Goal: Task Accomplishment & Management: Use online tool/utility

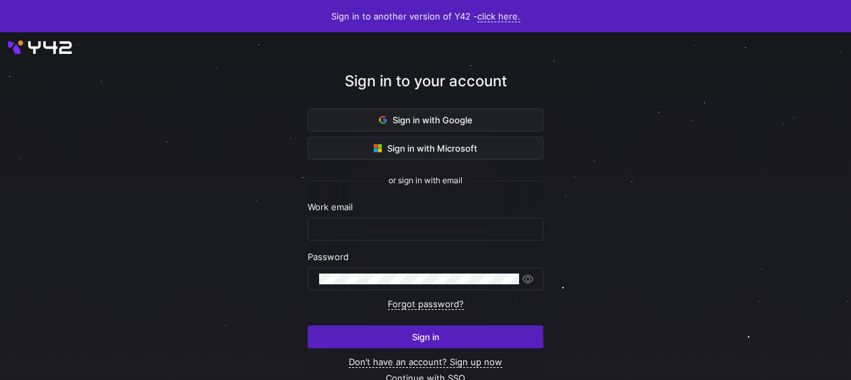
type input "[EMAIL_ADDRESS][PERSON_NAME][DOMAIN_NAME]"
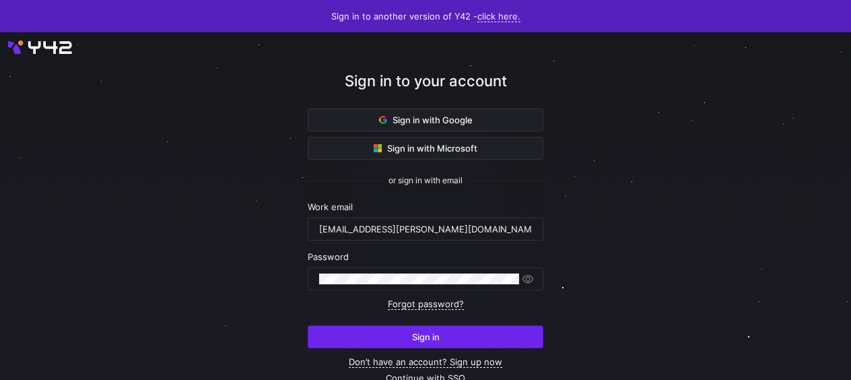
click at [421, 334] on span "Sign in" at bounding box center [426, 336] width 28 height 11
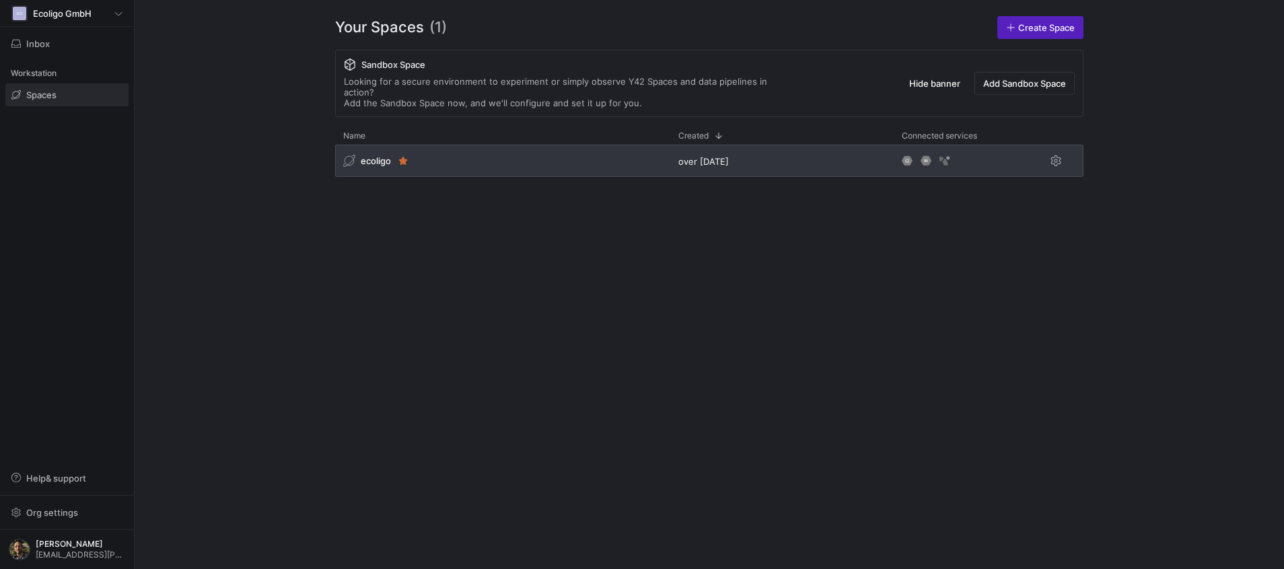
click at [574, 168] on div "ecoligo over [DATE]" at bounding box center [709, 164] width 748 height 38
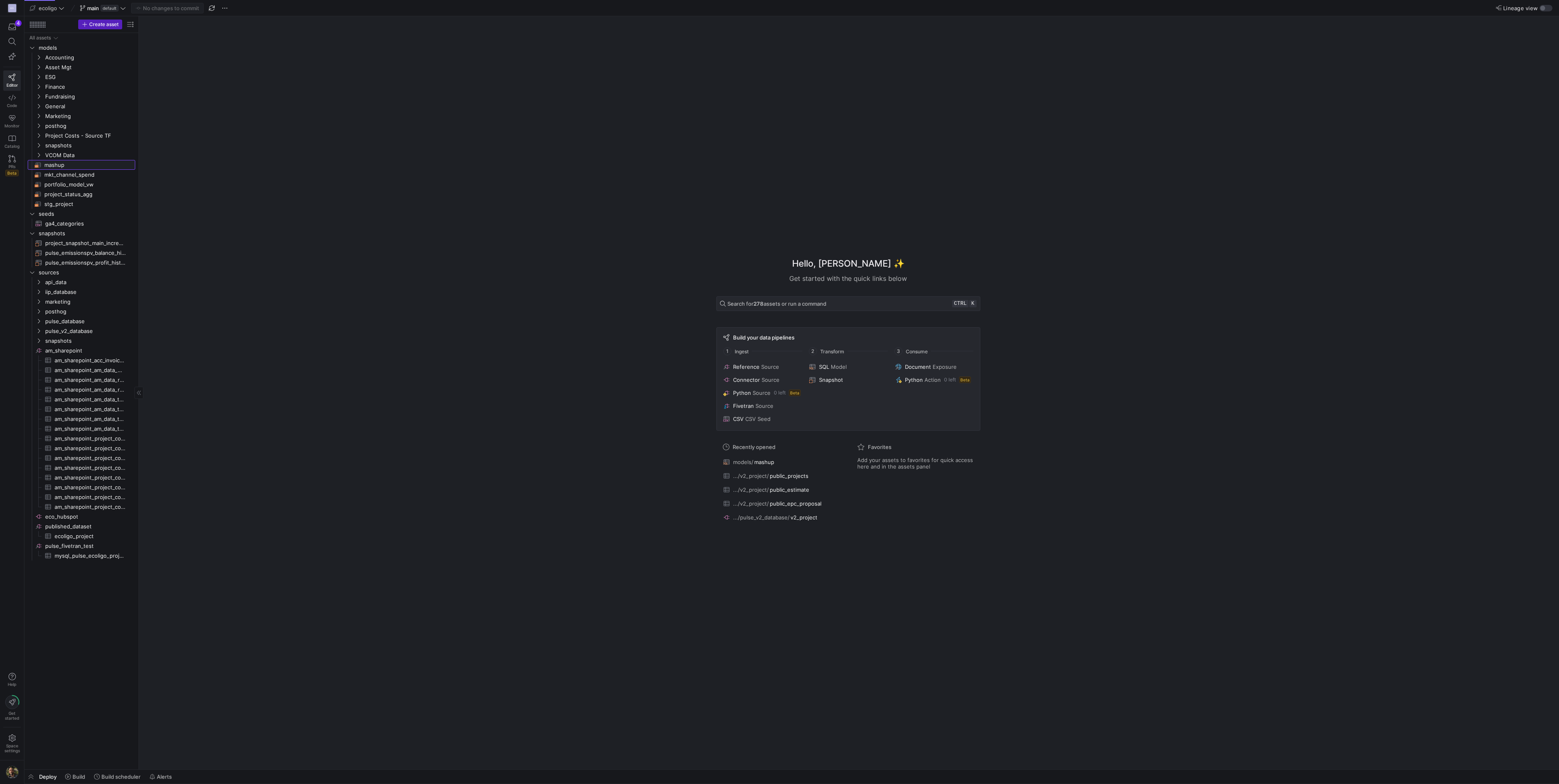
click at [52, 162] on span "mashup​​​​​​​​​​" at bounding box center [85, 165] width 82 height 9
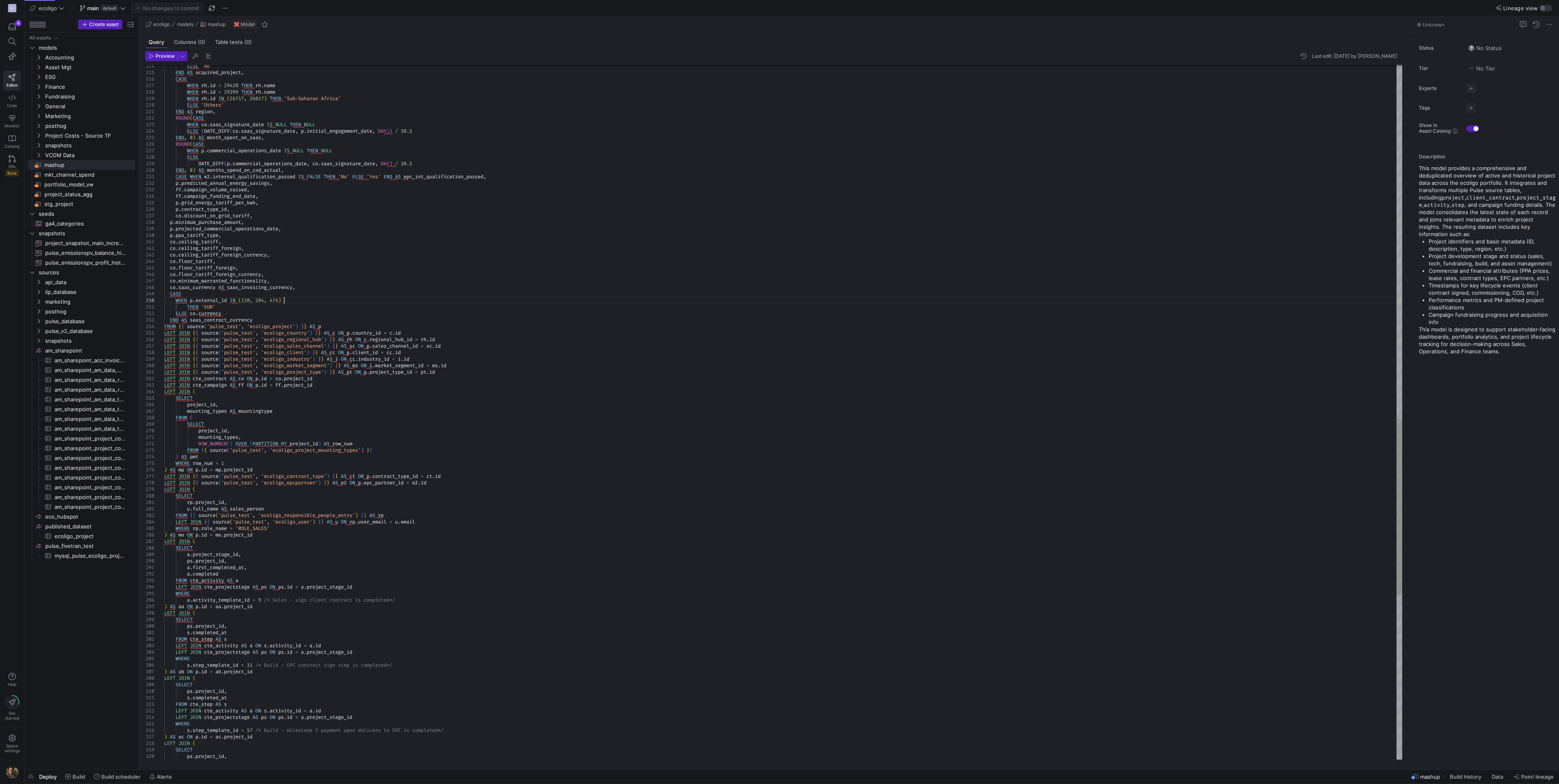
click at [310, 301] on div "p . projected_commercial_operations_date , p . ppa_tariff_type , co . ceiling_t…" at bounding box center [783, 36] width 1238 height 2736
click at [236, 307] on div "p . projected_commercial_operations_date , p . ppa_tariff_type , co . ceiling_t…" at bounding box center [783, 36] width 1238 height 2736
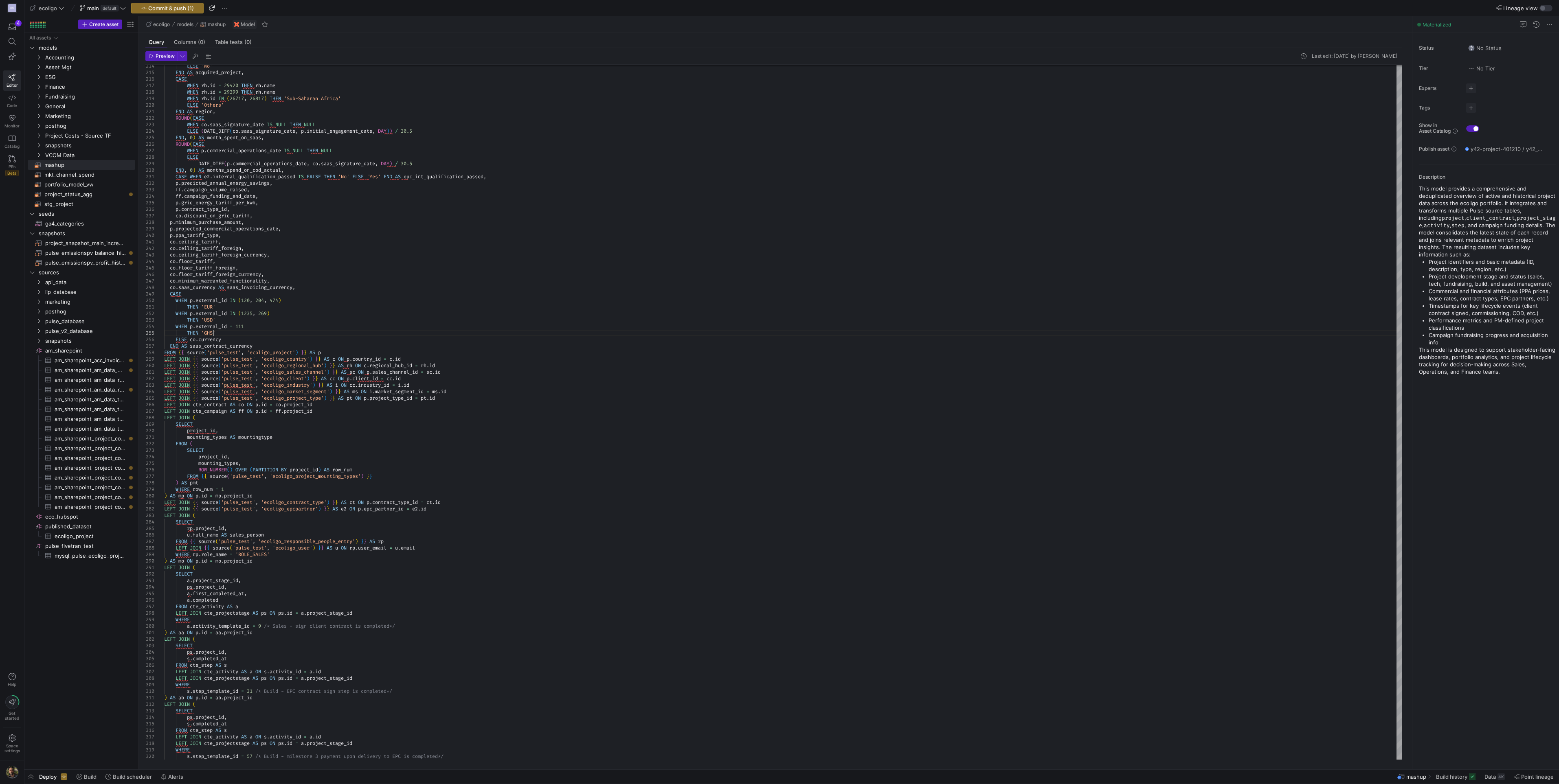
scroll to position [26, 50]
click at [306, 287] on div "p . projected_commercial_operations_date , p . ppa_tariff_type , co . ceiling_t…" at bounding box center [783, 49] width 1238 height 2762
type textarea "co.ceiling_tariff, co.ceiling_tariff_foreign, co.ceiling_tariff_foreign_currenc…"
click at [160, 9] on span "Commit & push (1)" at bounding box center [171, 8] width 45 height 7
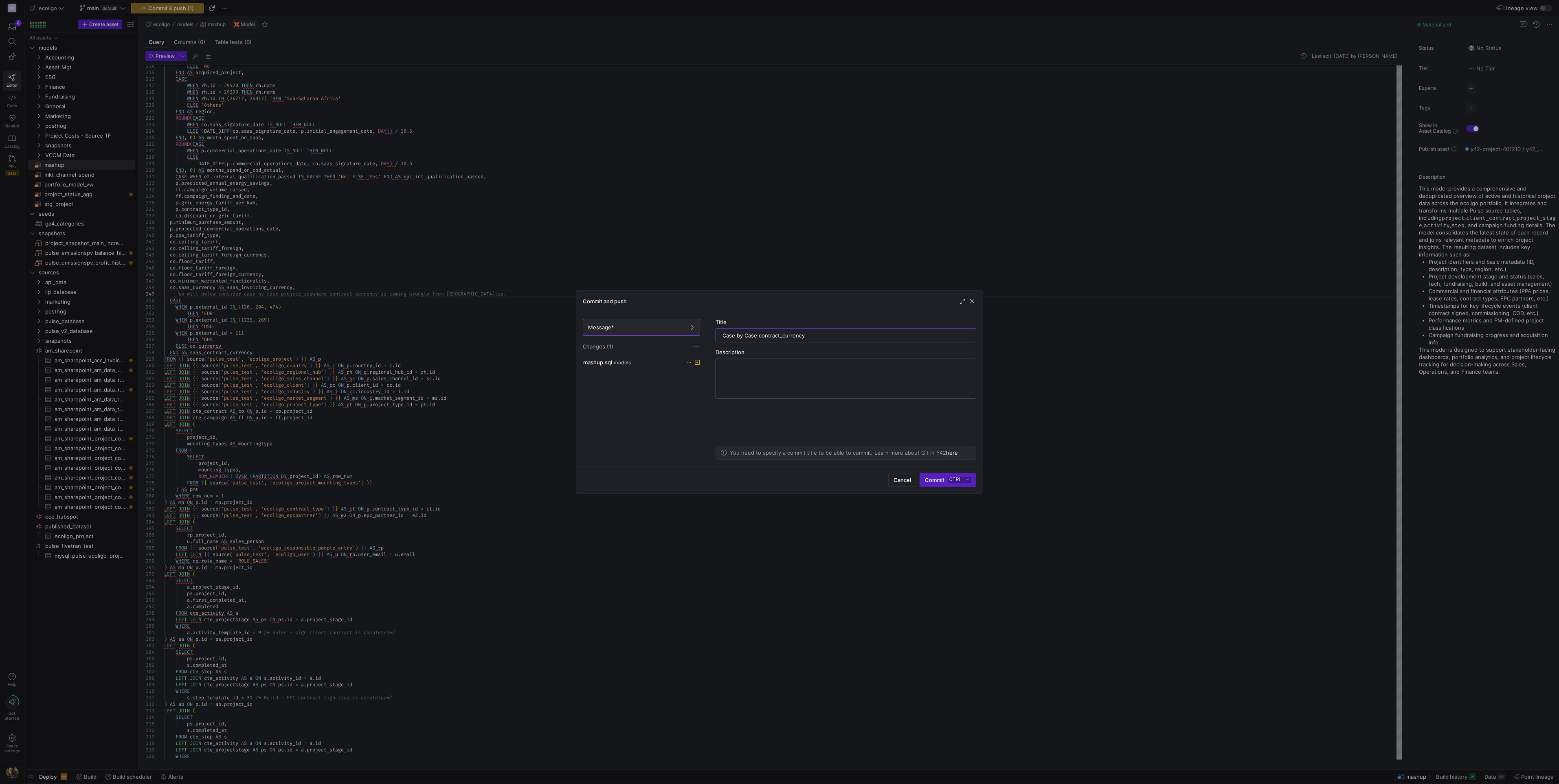
type input "Case by Case contract_currency"
click at [776, 344] on textarea at bounding box center [845, 379] width 250 height 33
type textarea "We add exceptional cases of contract_currency for certain project_ids"
click at [776, 344] on span "Commit ctrl ⏎" at bounding box center [948, 480] width 46 height 7
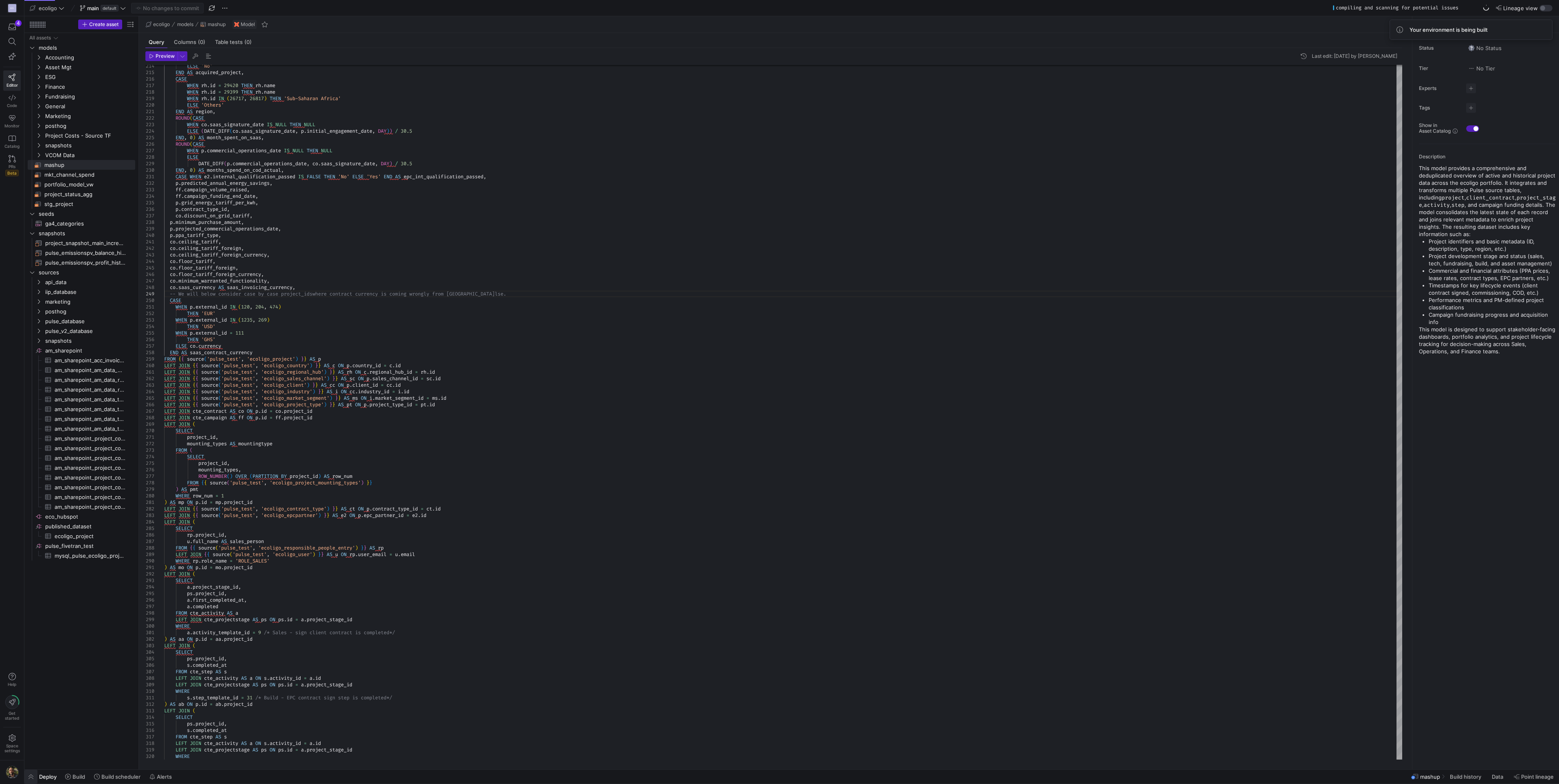
click at [30, 344] on span "button" at bounding box center [31, 777] width 13 height 14
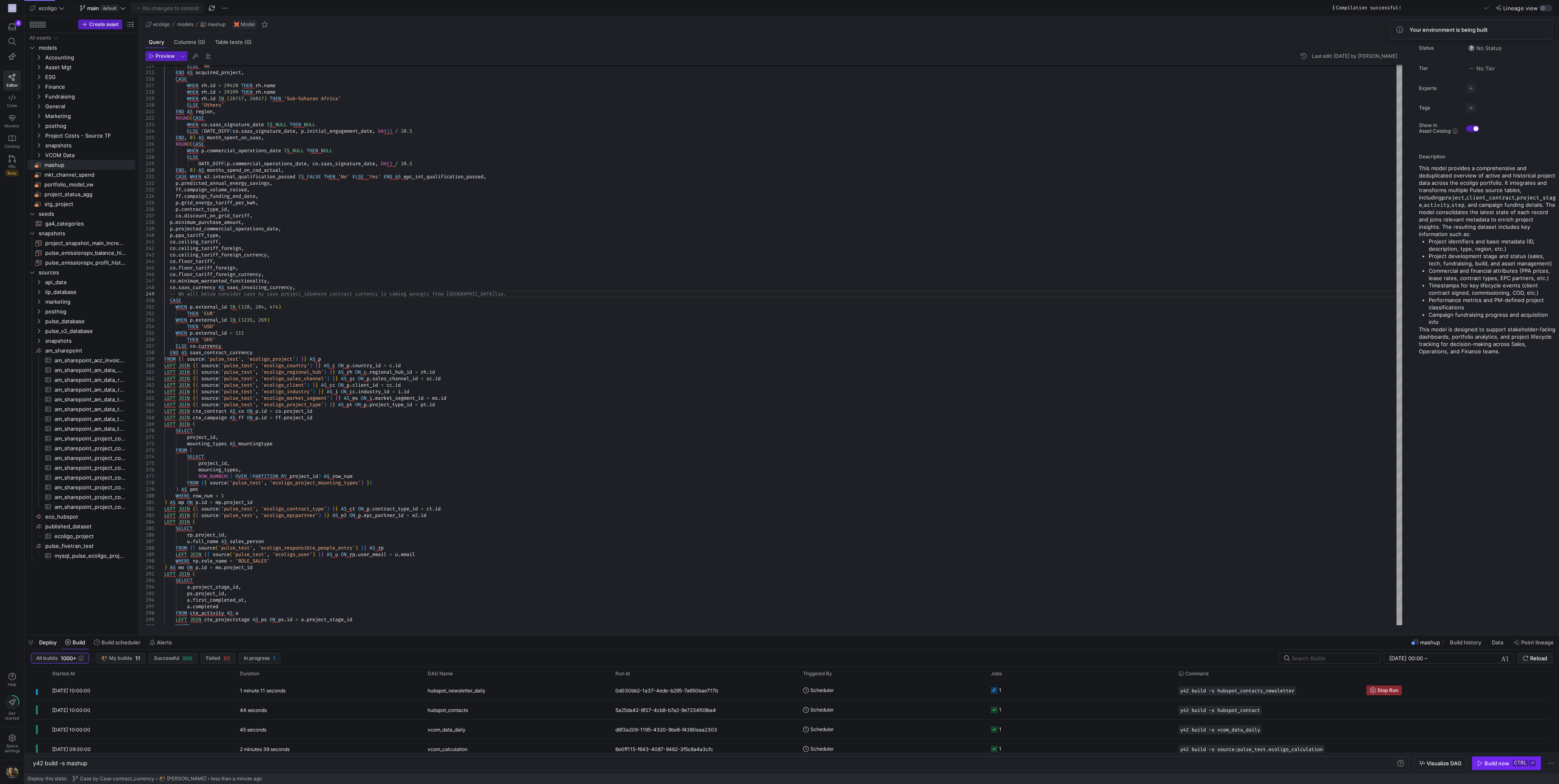
click at [776, 344] on div "Build now" at bounding box center [1497, 763] width 25 height 7
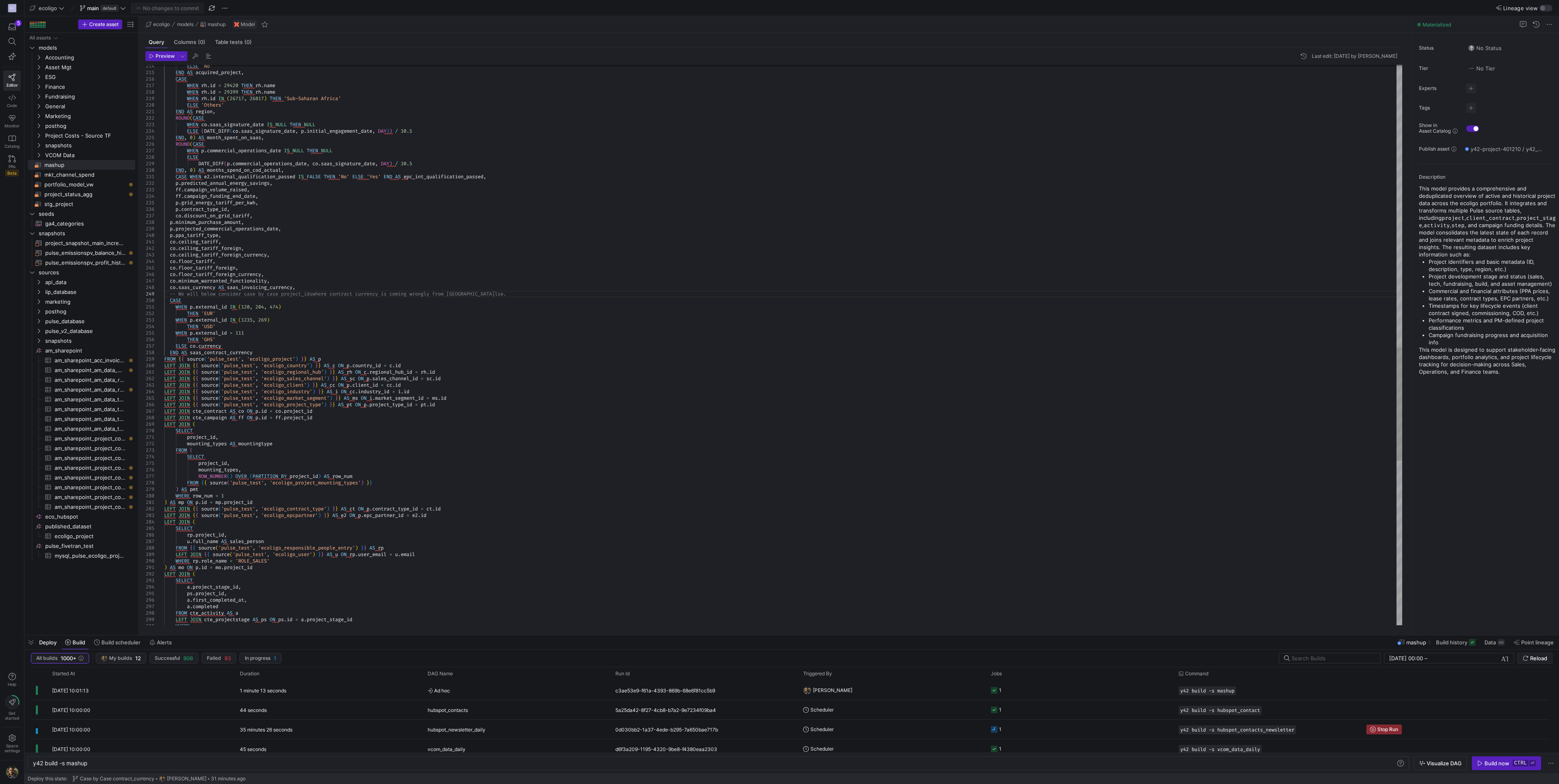
type textarea "WHEN p.external_id IN (120, 204, 474) THEN 'EUR' WHEN p.external_id IN (1235, 2…"
click at [277, 321] on div "p . projected_commercial_operations_date , p . ppa_tariff_type , co . ceiling_t…" at bounding box center [783, 53] width 1238 height 2768
